Goal: Information Seeking & Learning: Check status

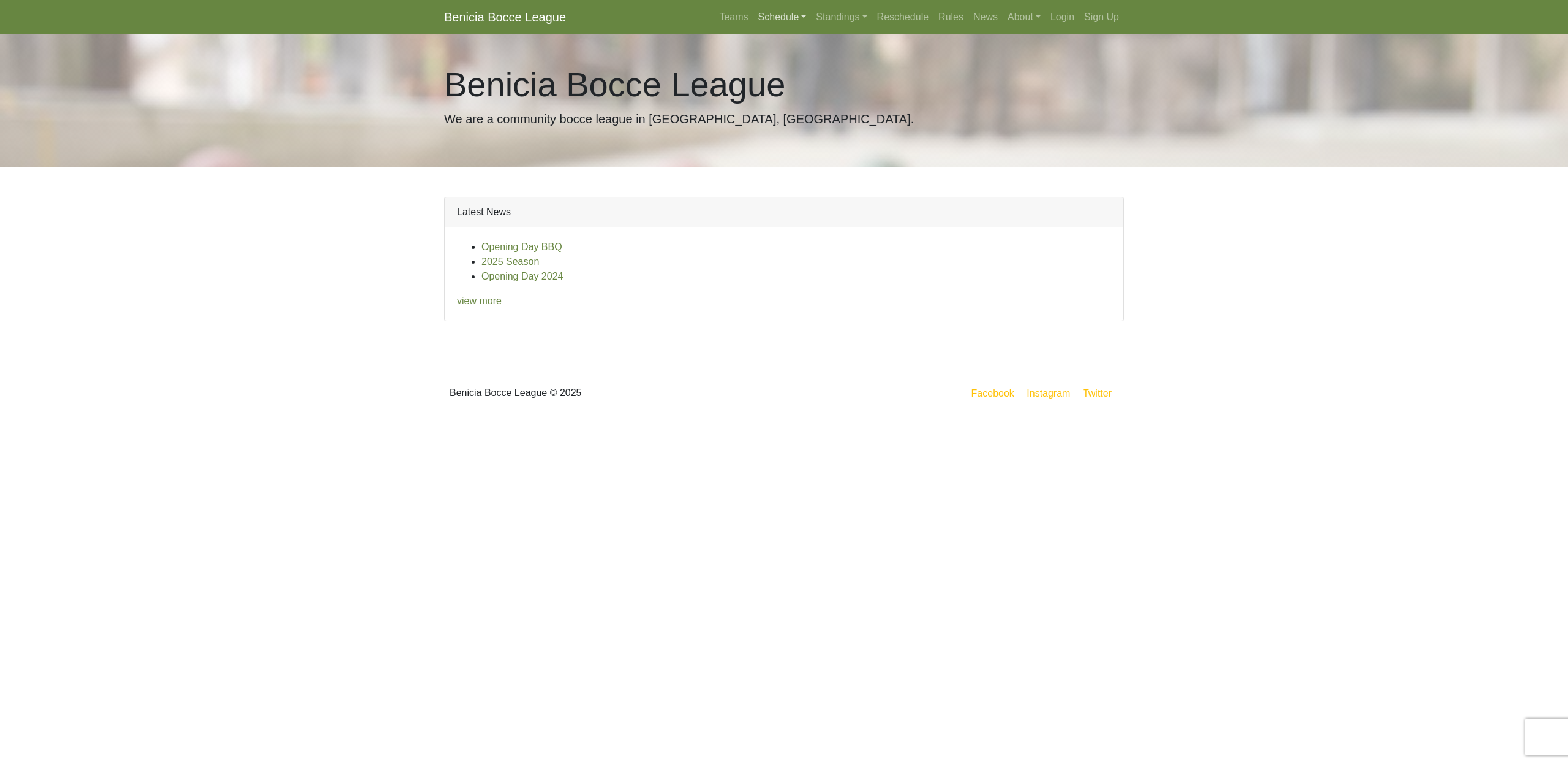
click at [776, 16] on link "Schedule" at bounding box center [782, 18] width 58 height 25
click at [779, 179] on strong "Playoffs" at bounding box center [788, 183] width 38 height 11
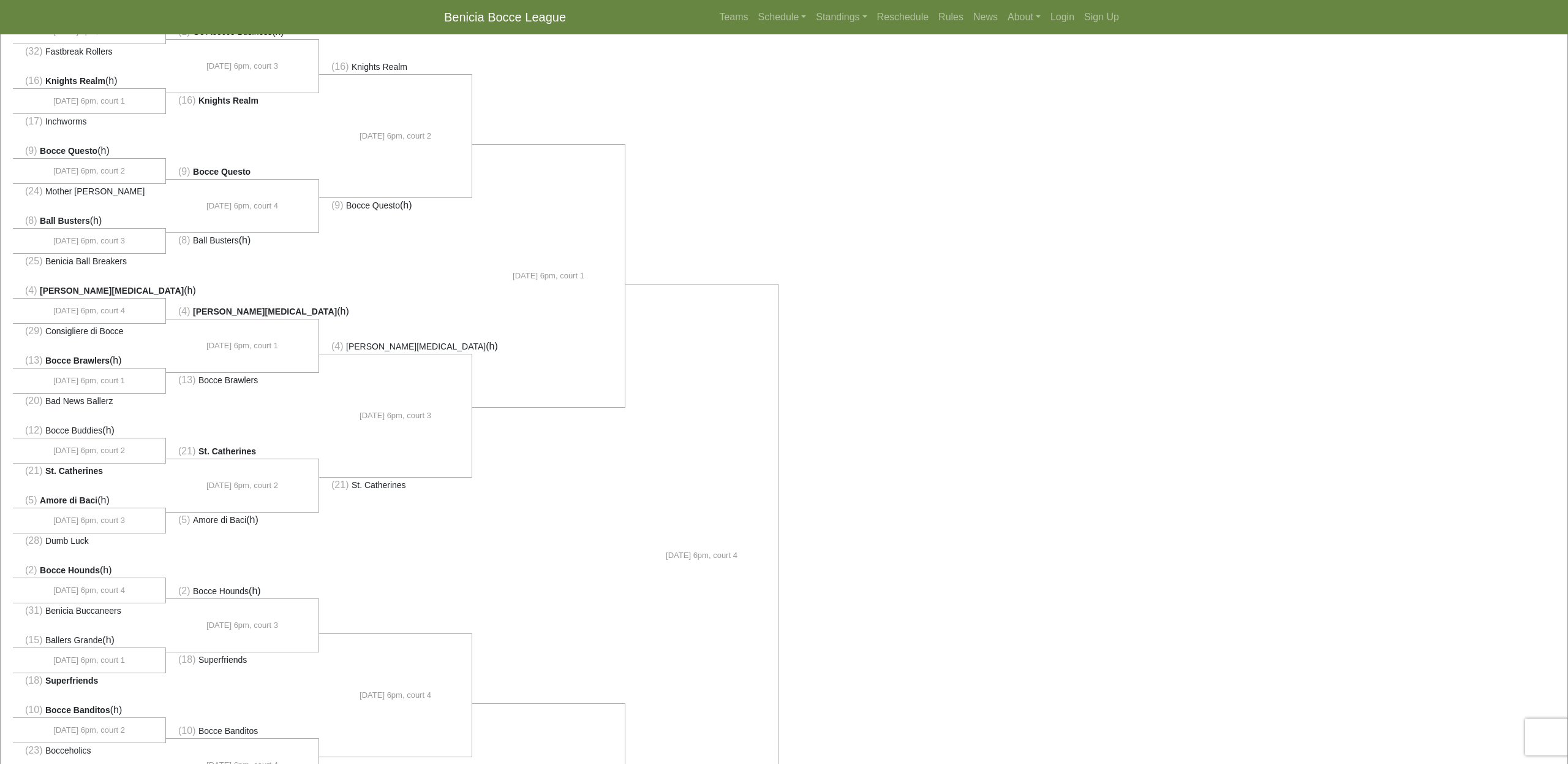
scroll to position [125, 0]
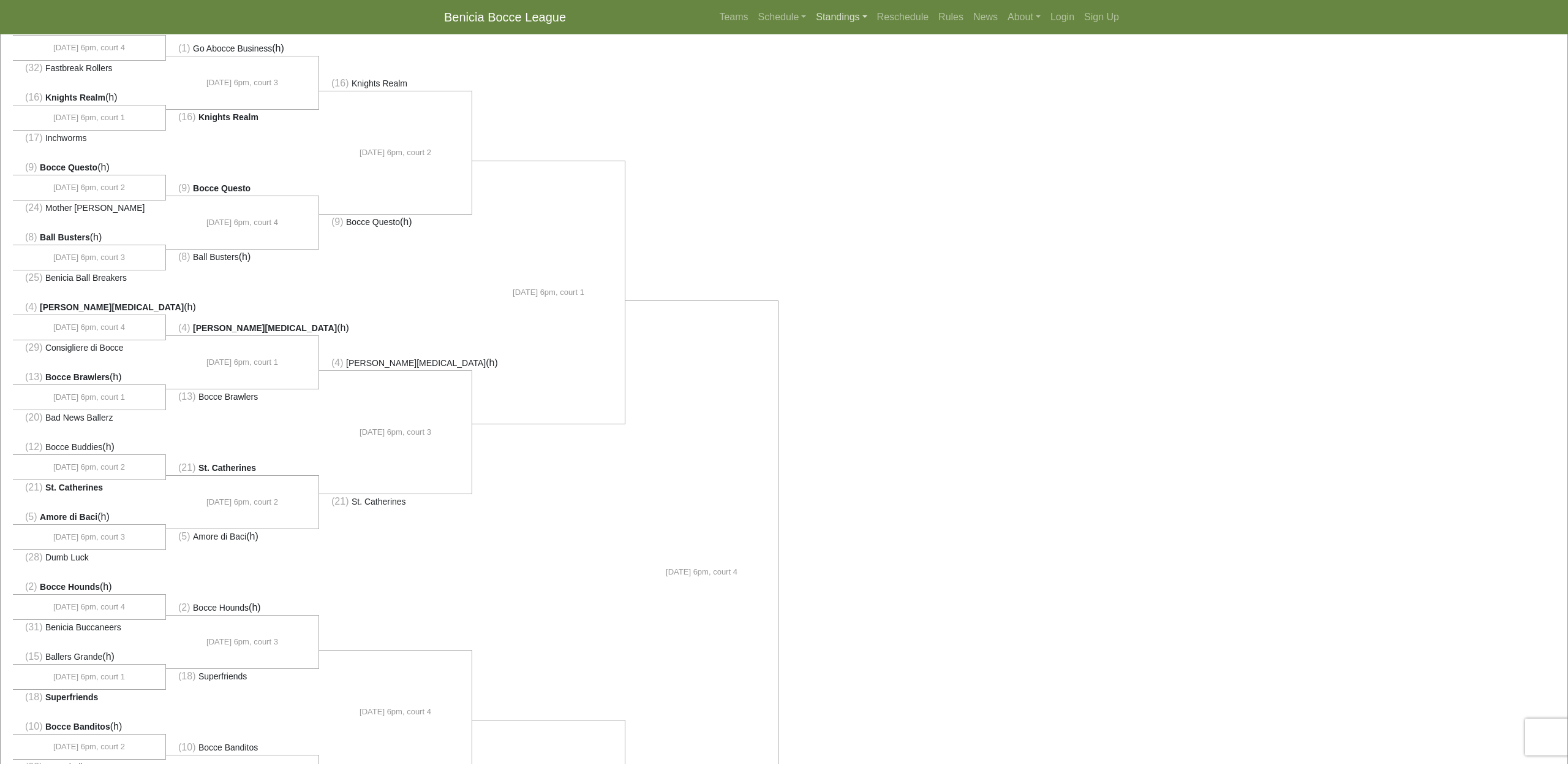
click at [819, 18] on link "Standings" at bounding box center [841, 18] width 61 height 25
click at [830, 44] on link "[DATE] Morning" at bounding box center [861, 46] width 99 height 20
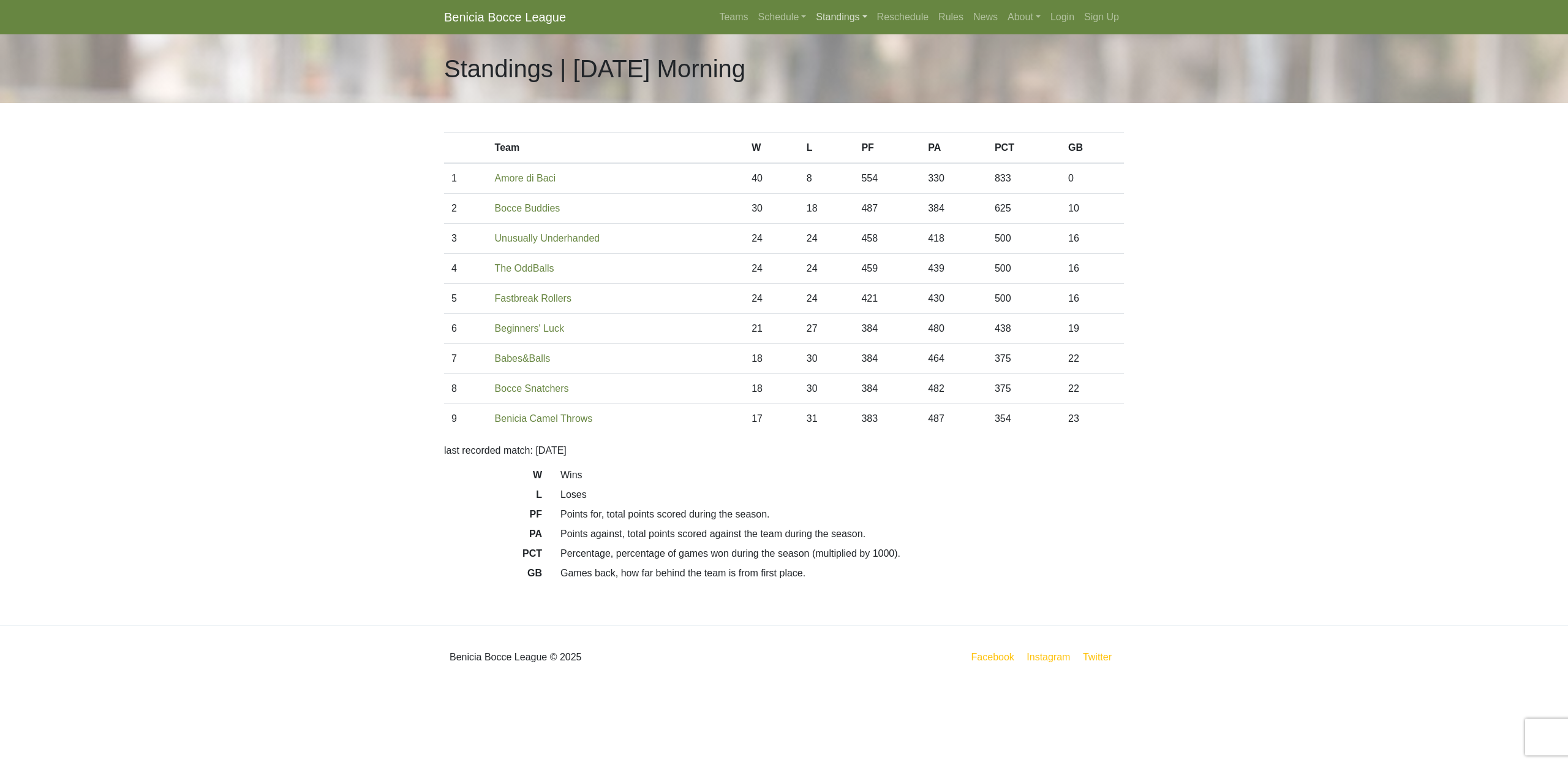
click at [828, 20] on link "Standings" at bounding box center [841, 18] width 61 height 25
click at [839, 68] on link "[DATE] Night" at bounding box center [861, 66] width 99 height 20
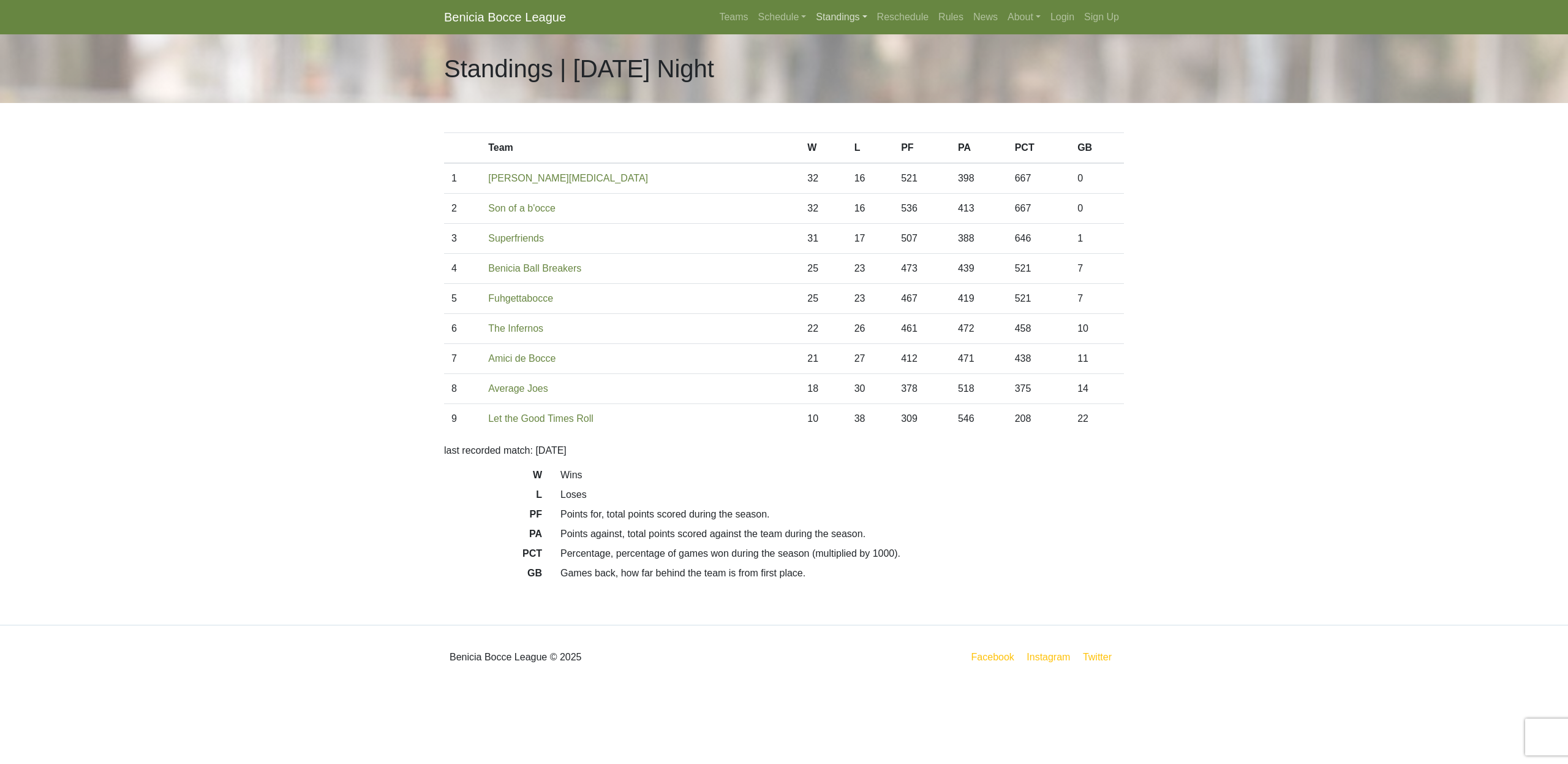
click at [842, 18] on link "Standings" at bounding box center [841, 18] width 61 height 25
click at [843, 87] on link "[DATE] Night" at bounding box center [861, 85] width 99 height 20
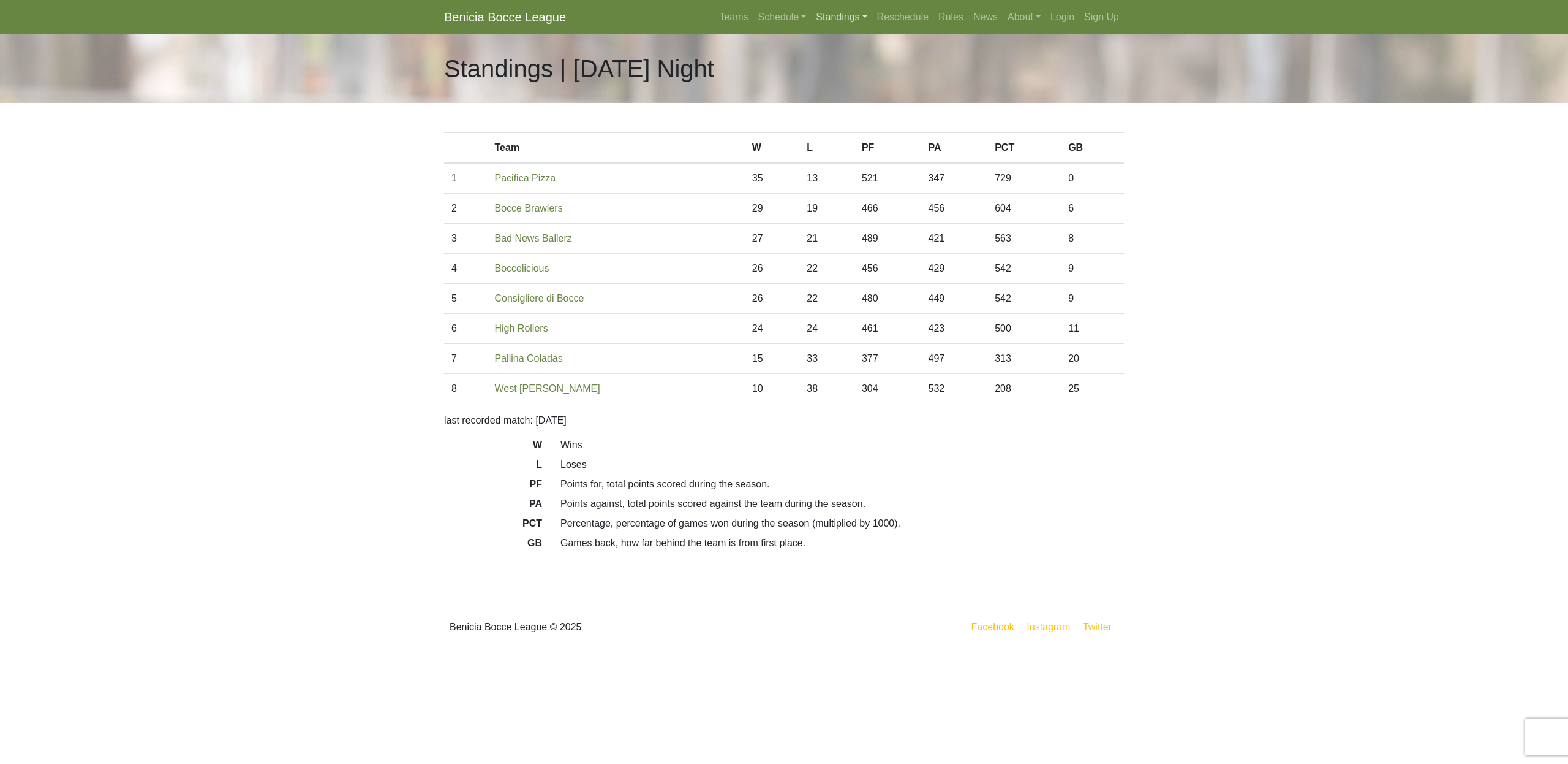
click at [824, 18] on link "Standings" at bounding box center [841, 18] width 61 height 25
click at [843, 126] on link "[DATE] Night" at bounding box center [861, 125] width 99 height 20
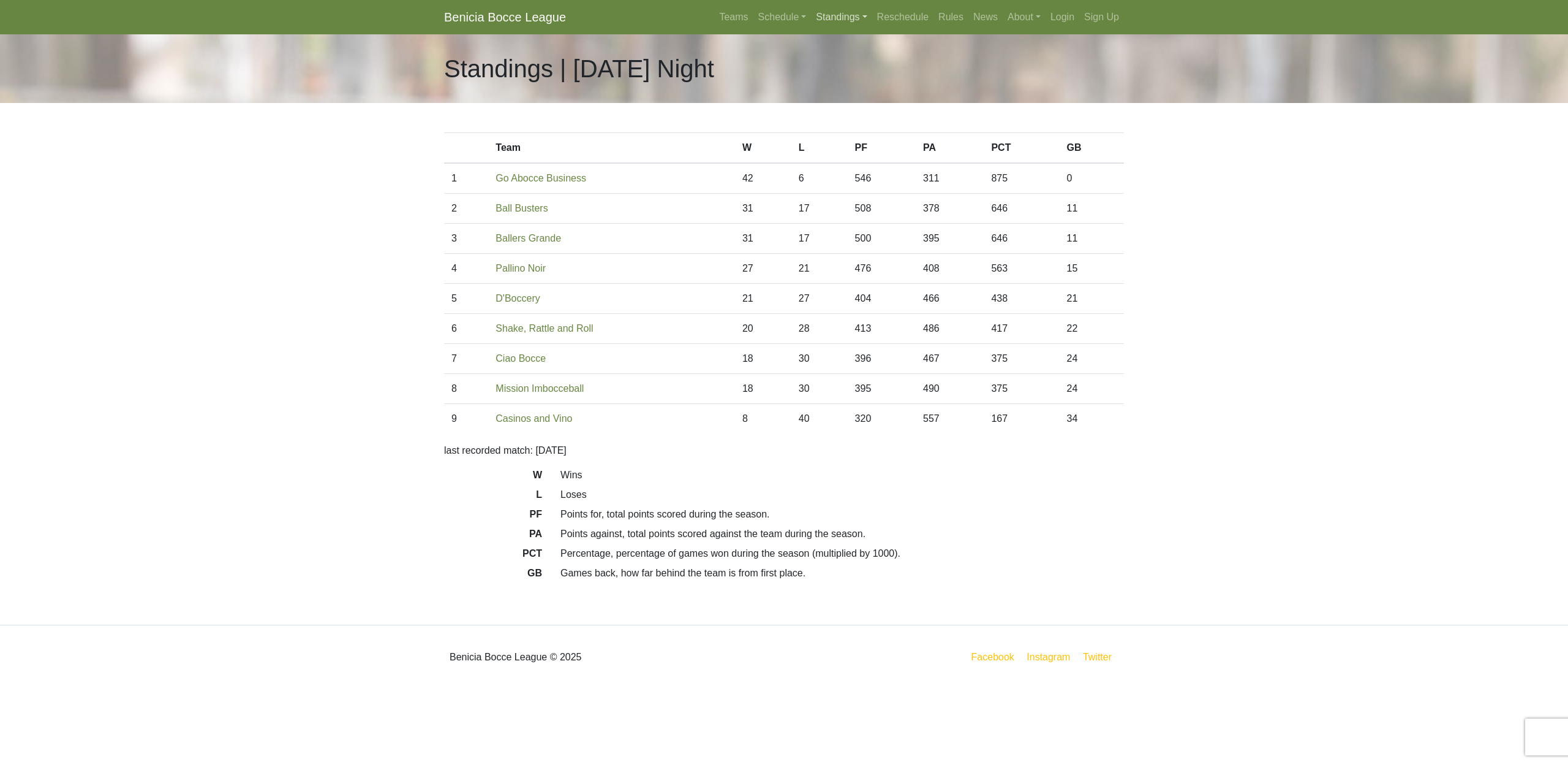
click at [833, 20] on link "Standings" at bounding box center [841, 18] width 61 height 25
click at [841, 142] on link "[DATE] Night" at bounding box center [861, 144] width 99 height 20
click at [832, 22] on link "Standings" at bounding box center [841, 18] width 61 height 25
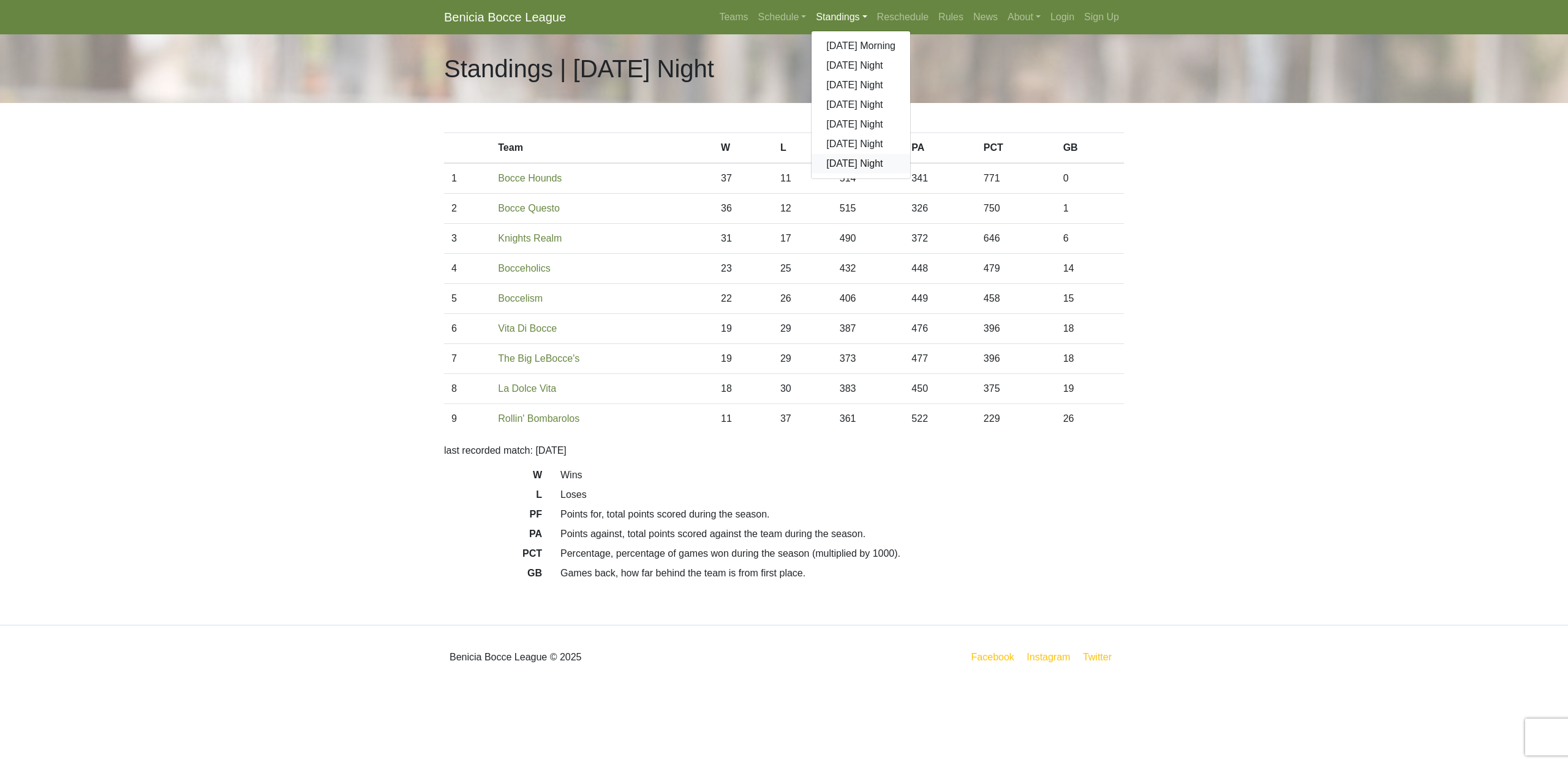
click at [842, 162] on link "[DATE] Night" at bounding box center [861, 164] width 99 height 20
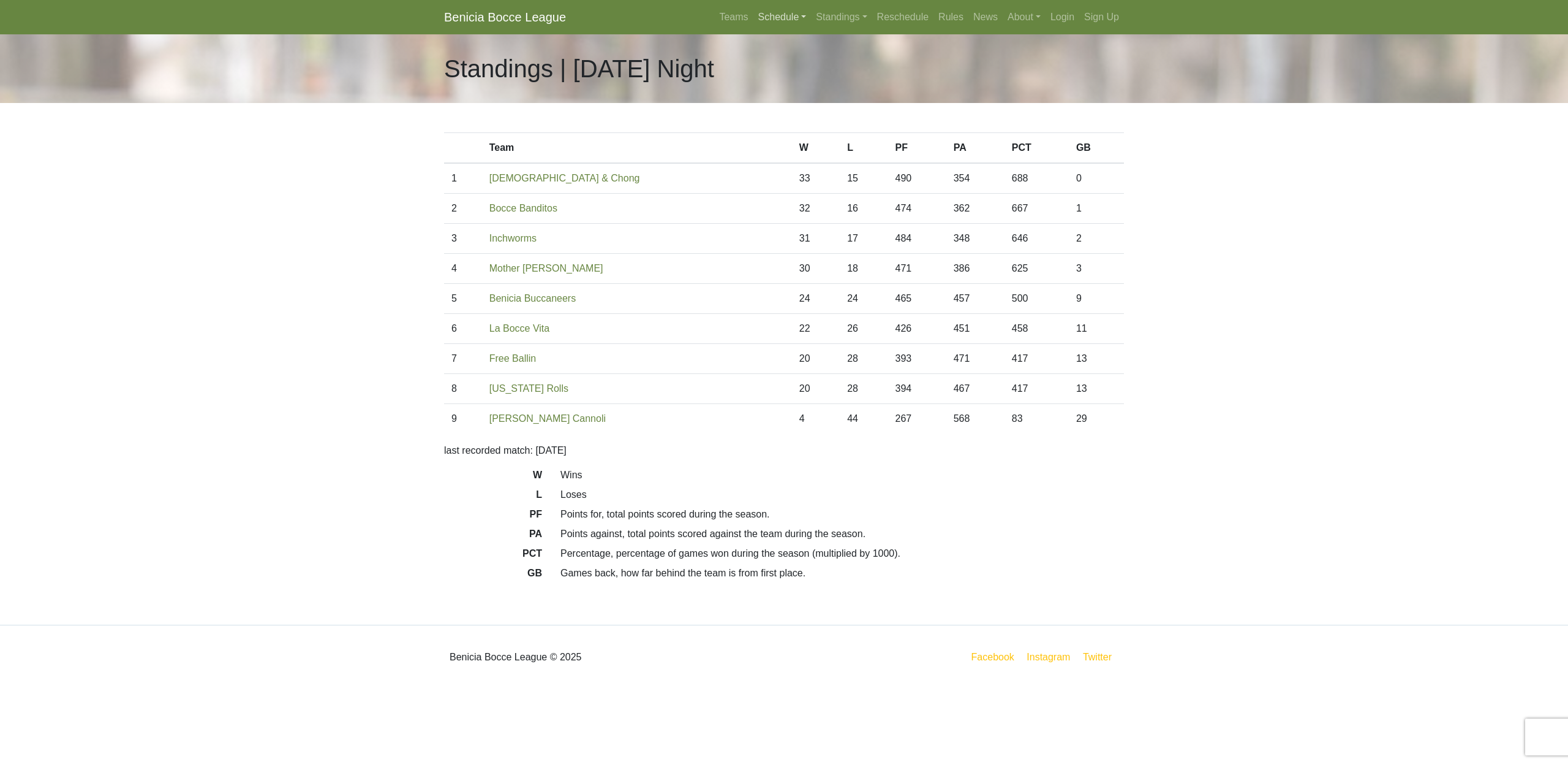
click at [778, 20] on link "Schedule" at bounding box center [782, 18] width 58 height 25
click at [781, 187] on strong "Playoffs" at bounding box center [788, 183] width 38 height 11
